Goal: Task Accomplishment & Management: Complete application form

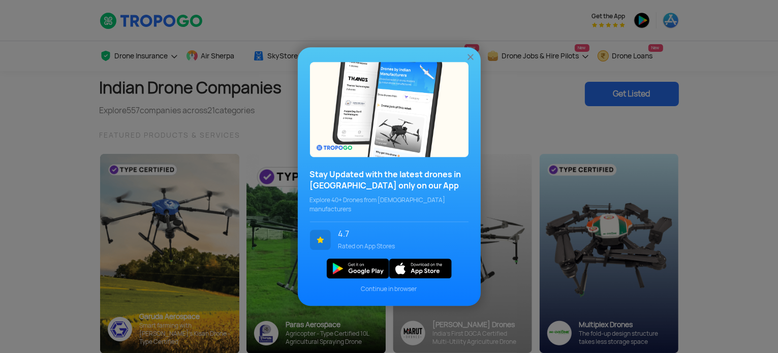
click at [467, 60] on img at bounding box center [470, 57] width 10 height 10
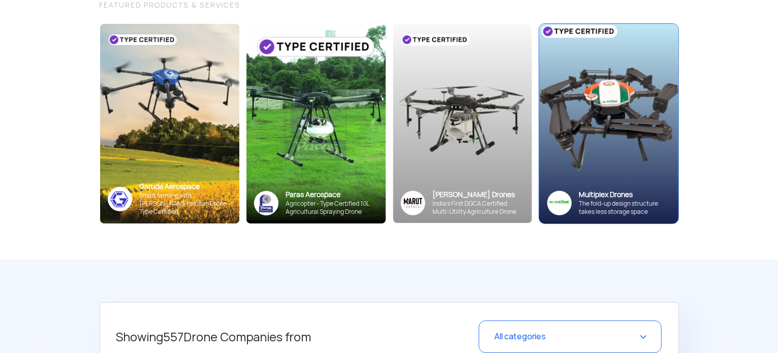
scroll to position [51, 0]
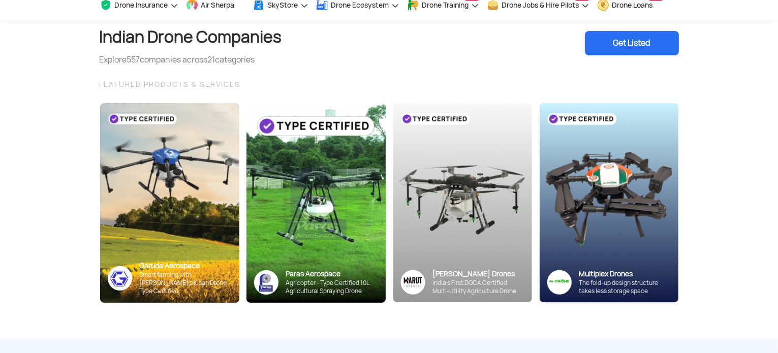
click at [618, 44] on div "Get Listed" at bounding box center [632, 43] width 94 height 24
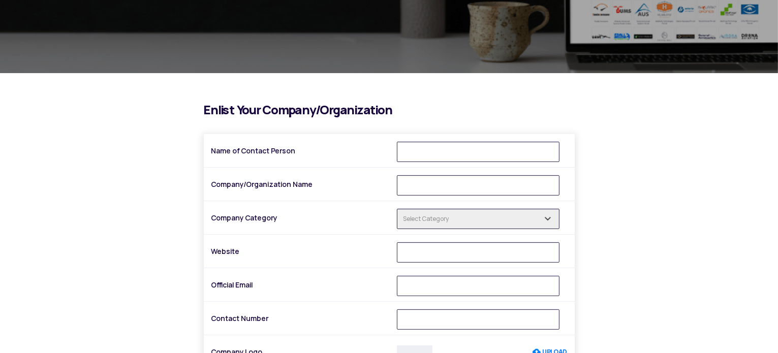
scroll to position [254, 0]
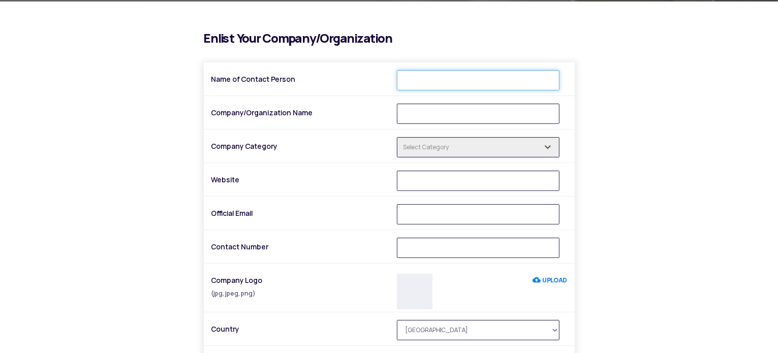
click at [419, 73] on input "Name of Contact Person" at bounding box center [478, 80] width 163 height 20
type input "Monika Negi"
click at [450, 109] on input "Company/Organization Name" at bounding box center [478, 114] width 163 height 20
type input "Botlab Dynamics"
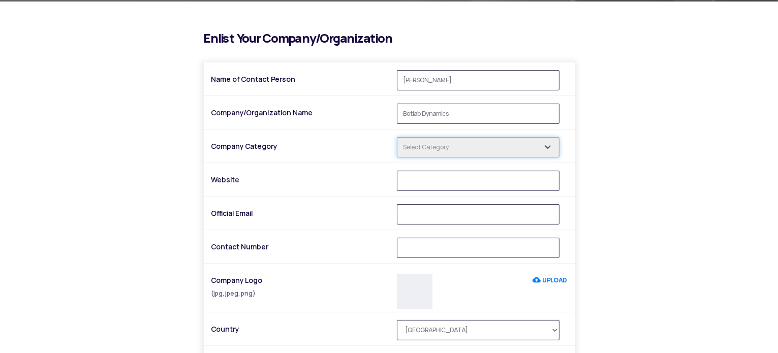
click at [424, 151] on input "text" at bounding box center [478, 147] width 163 height 20
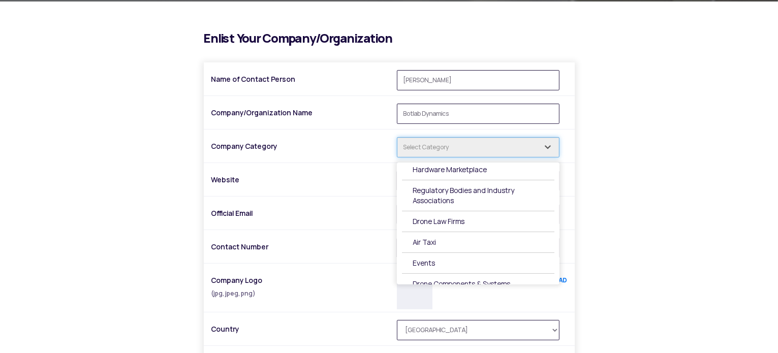
scroll to position [268, 0]
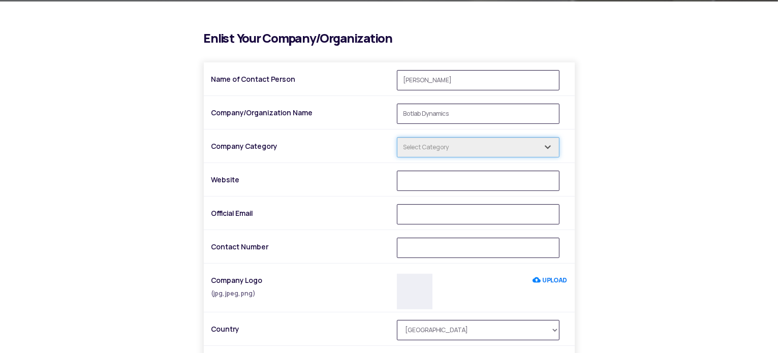
click at [436, 150] on input "text" at bounding box center [478, 147] width 163 height 20
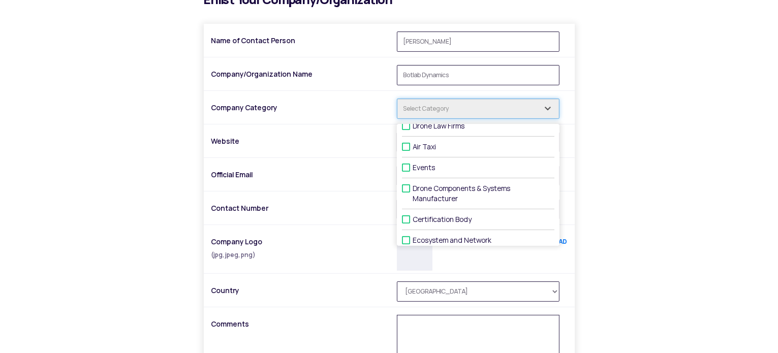
scroll to position [325, 0]
click at [437, 196] on label "Drone Components & Systems Manufacturer" at bounding box center [478, 193] width 152 height 31
click at [419, 192] on input "Drone Components & Systems Manufacturer" at bounding box center [416, 188] width 7 height 7
checkbox input "true"
type input "1 selected"
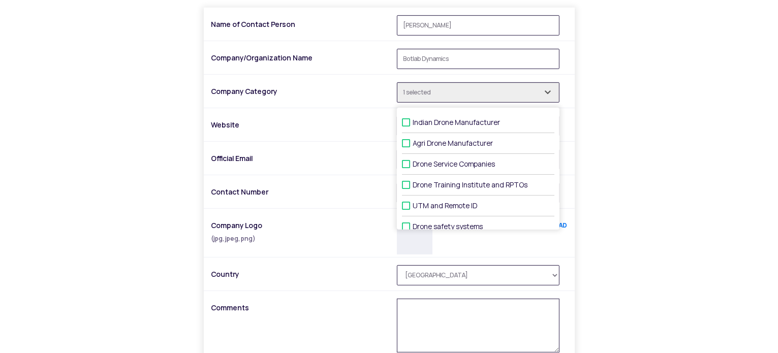
scroll to position [0, 0]
click at [638, 154] on div "i Enlist Your Company/Organization Name of Contact Person [PERSON_NAME] Company…" at bounding box center [389, 205] width 594 height 457
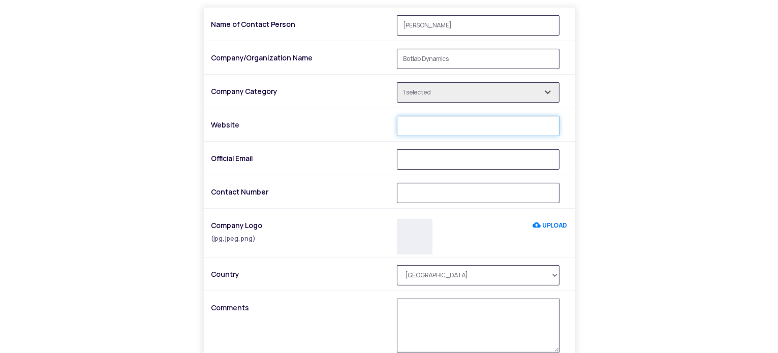
click at [429, 129] on input "Website" at bounding box center [478, 126] width 163 height 20
click at [422, 122] on input "Website" at bounding box center [478, 126] width 163 height 20
paste input "[URL][DOMAIN_NAME]"
type input "[URL][DOMAIN_NAME]"
click at [427, 155] on input "Official Email" at bounding box center [478, 159] width 163 height 20
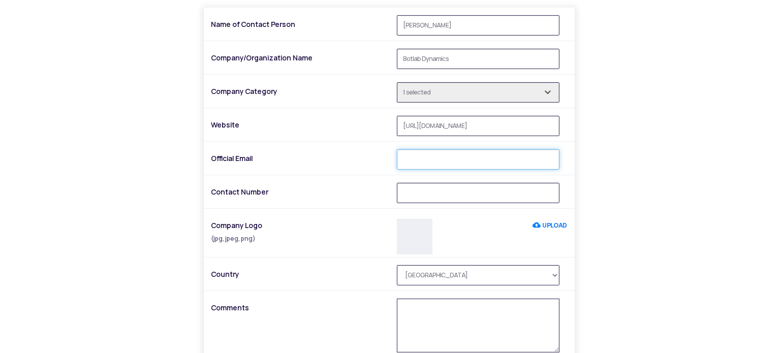
click at [434, 159] on input "Official Email" at bounding box center [478, 159] width 163 height 20
click at [436, 156] on input "Official Email" at bounding box center [478, 159] width 163 height 20
paste input "[DOMAIN_NAME][EMAIL_ADDRESS][DOMAIN_NAME]"
type input "[DOMAIN_NAME][EMAIL_ADDRESS][DOMAIN_NAME]"
click at [435, 189] on input "Contact Number" at bounding box center [478, 193] width 163 height 20
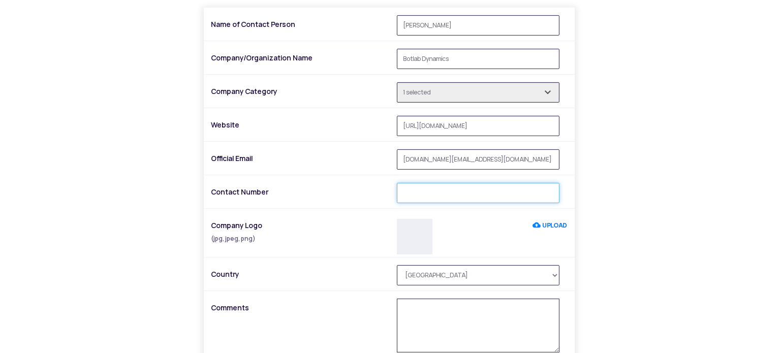
type input "9560111561"
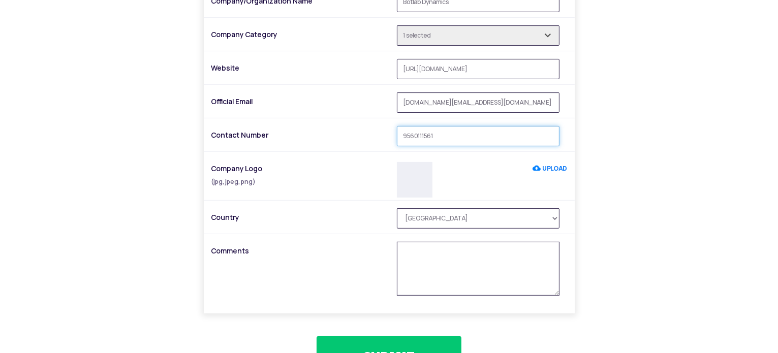
scroll to position [410, 0]
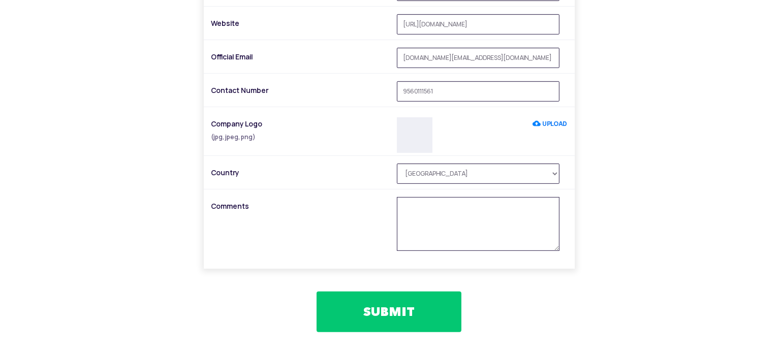
click at [426, 224] on textarea at bounding box center [478, 224] width 163 height 54
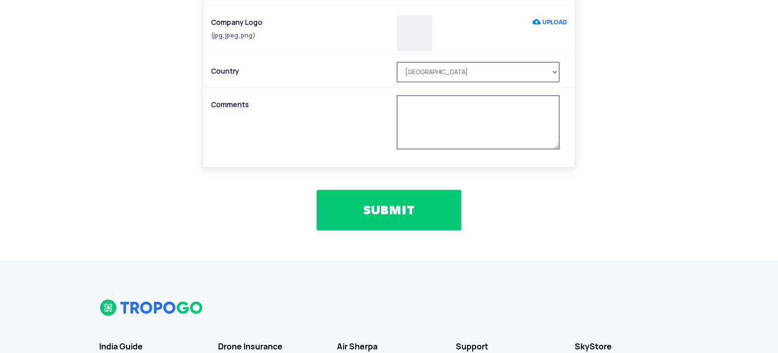
click at [370, 214] on button "SUBMIT" at bounding box center [388, 210] width 145 height 41
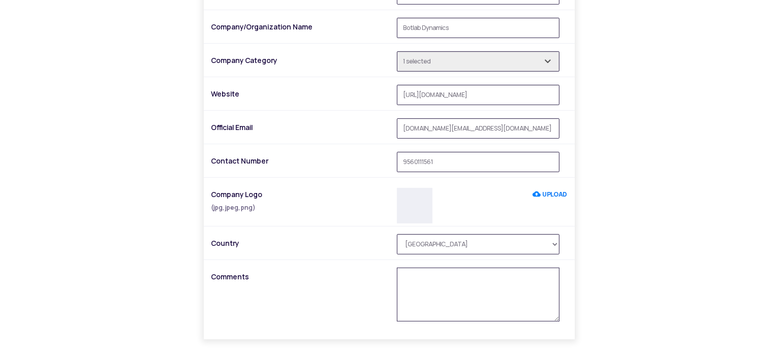
scroll to position [457, 0]
